Goal: Task Accomplishment & Management: Complete application form

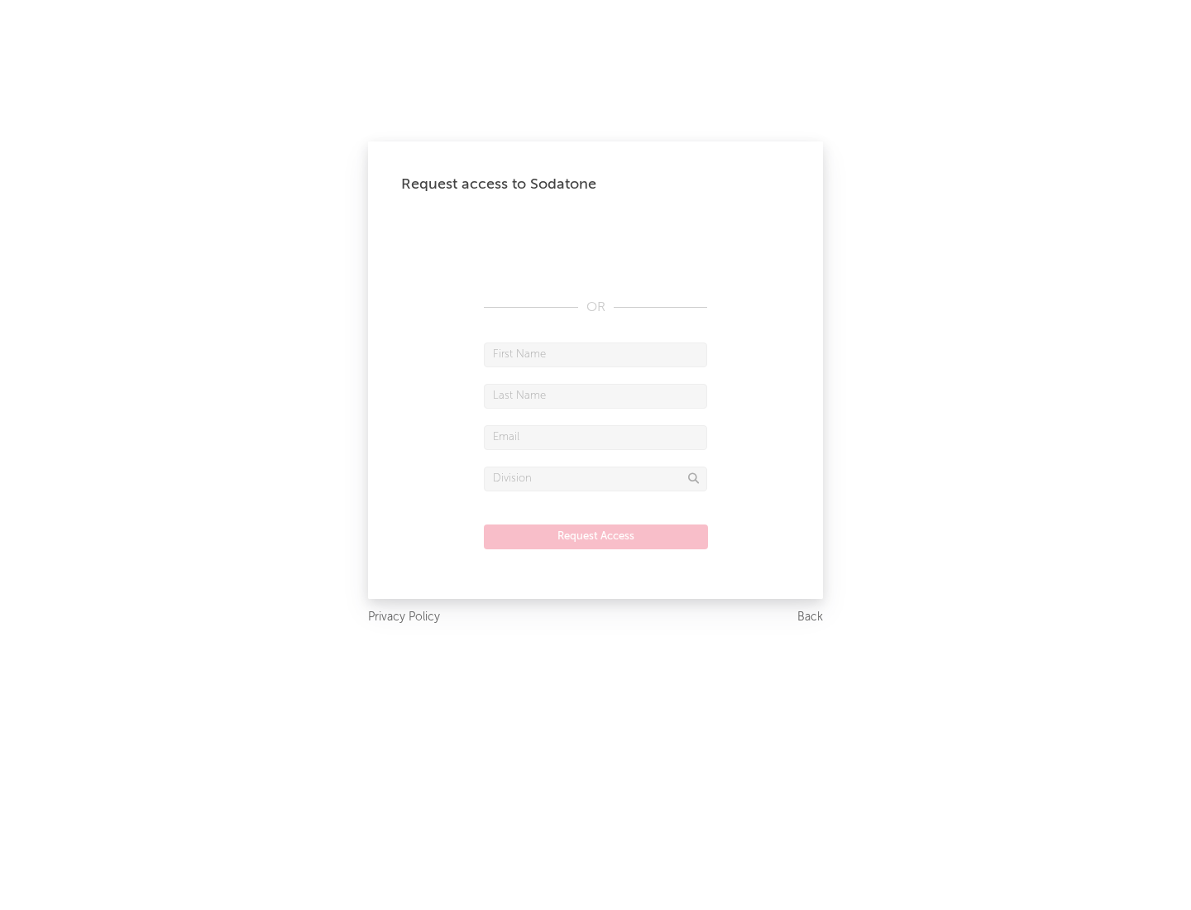
click at [596, 354] on input "text" at bounding box center [595, 354] width 223 height 25
type input "[PERSON_NAME]"
click at [596, 395] on input "text" at bounding box center [595, 396] width 223 height 25
type input "[PERSON_NAME]"
click at [596, 437] on input "text" at bounding box center [595, 437] width 223 height 25
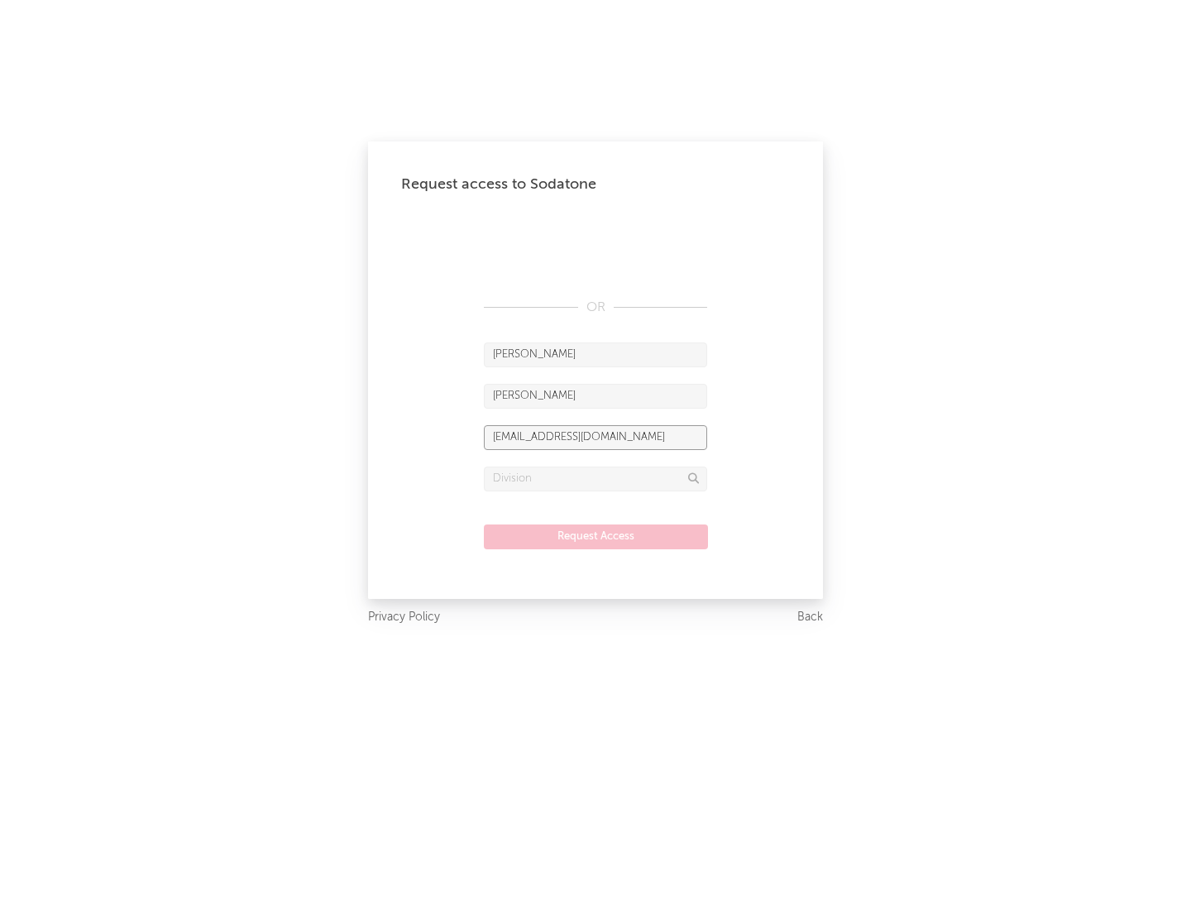
type input "[EMAIL_ADDRESS][DOMAIN_NAME]"
click at [596, 478] on input "text" at bounding box center [595, 479] width 223 height 25
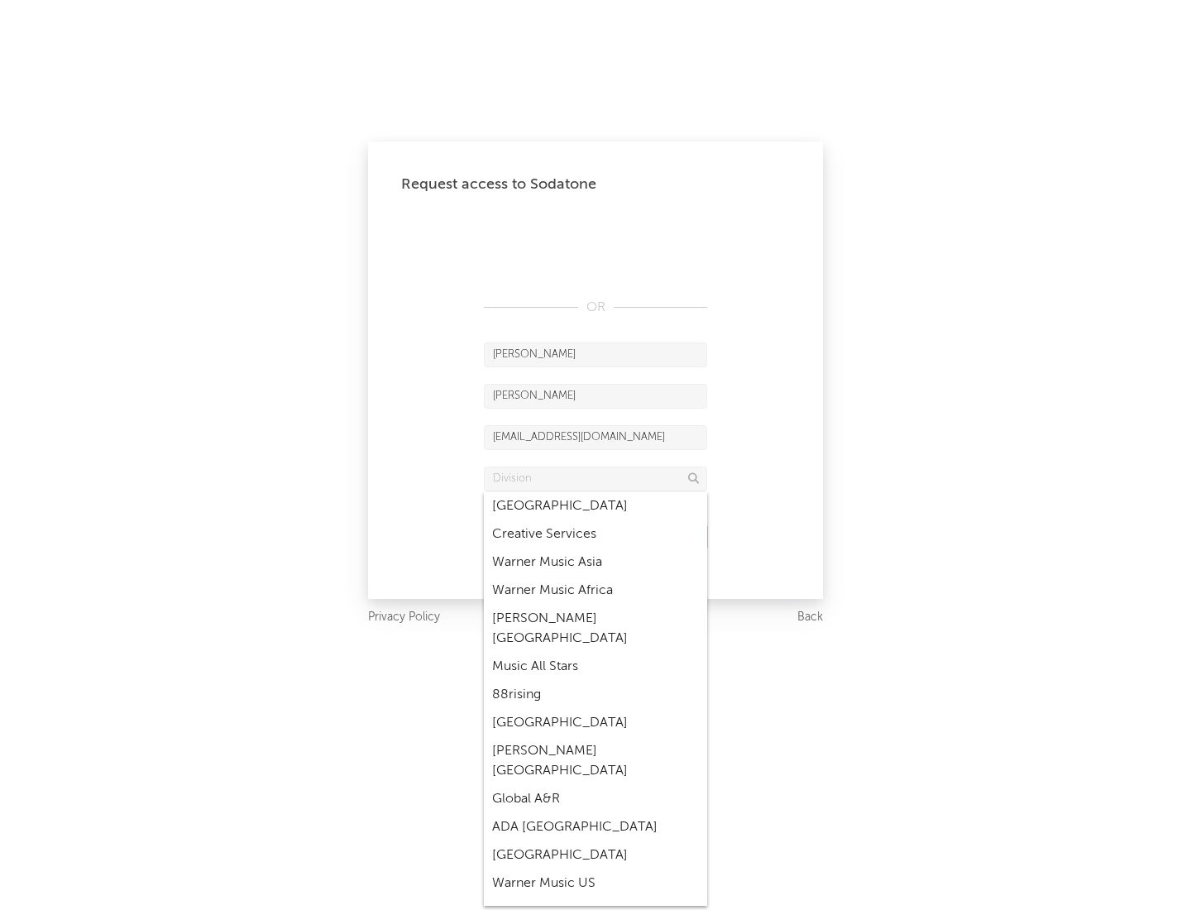
click at [596, 653] on div "Music All Stars" at bounding box center [595, 667] width 223 height 28
type input "Music All Stars"
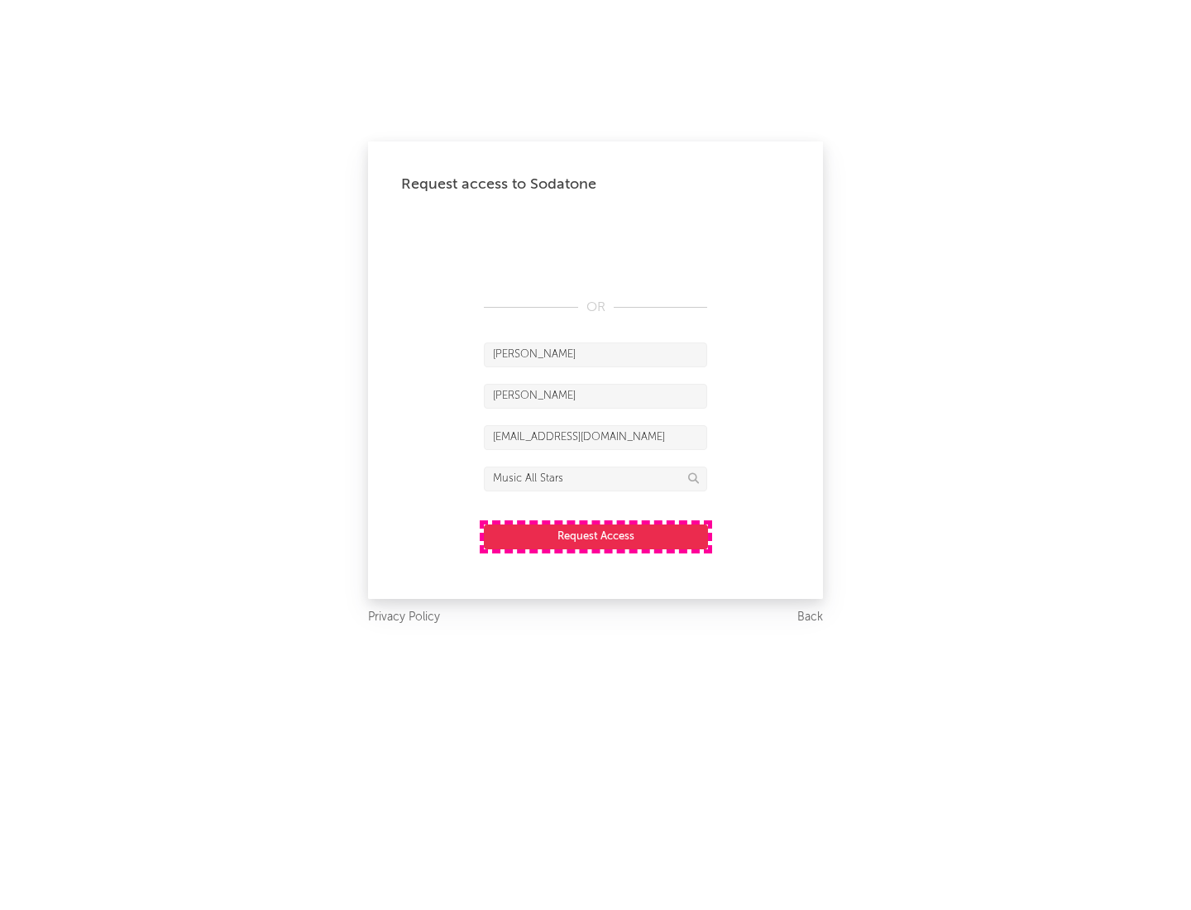
click at [596, 536] on button "Request Access" at bounding box center [596, 536] width 224 height 25
